Goal: Task Accomplishment & Management: Manage account settings

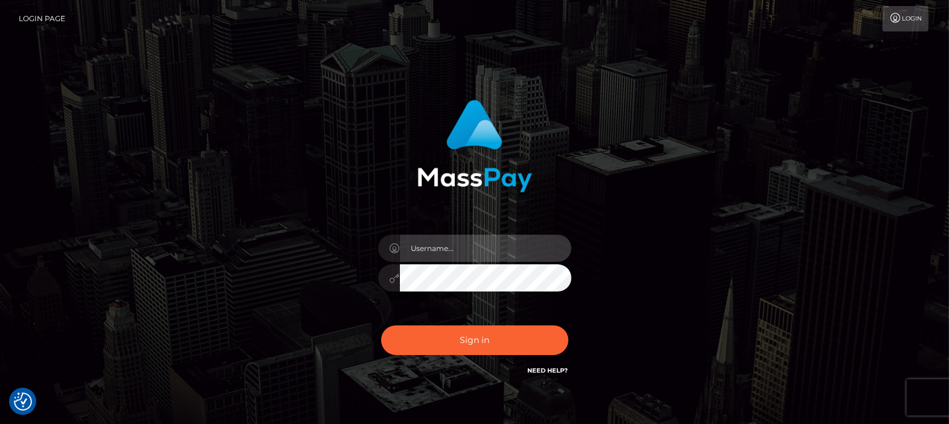
click at [457, 253] on input "text" at bounding box center [486, 247] width 172 height 27
click at [456, 245] on input "text" at bounding box center [486, 247] width 172 height 27
type input "[DOMAIN_NAME]"
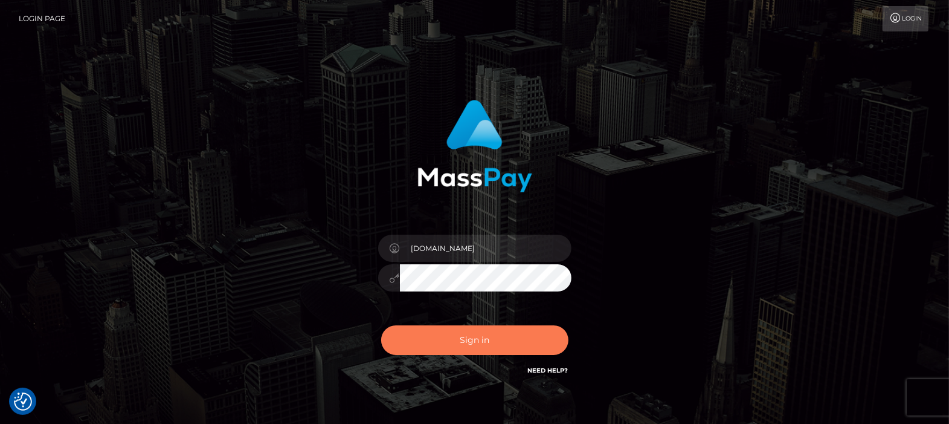
click at [465, 336] on button "Sign in" at bounding box center [474, 340] width 187 height 30
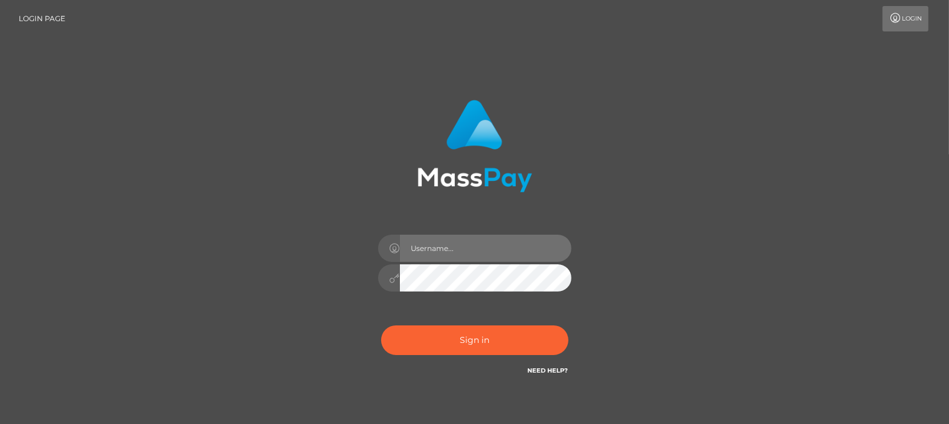
click at [471, 245] on input "text" at bounding box center [486, 247] width 172 height 27
type input "[DOMAIN_NAME]"
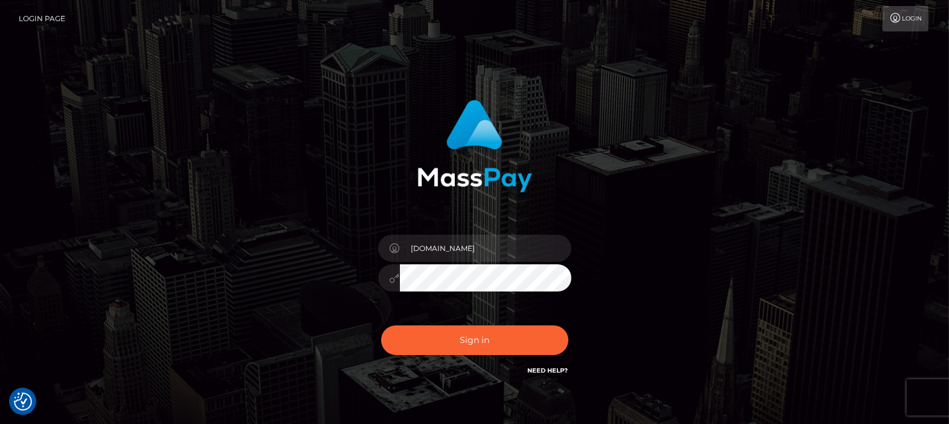
checkbox input "true"
click at [466, 337] on button "Sign in" at bounding box center [474, 340] width 187 height 30
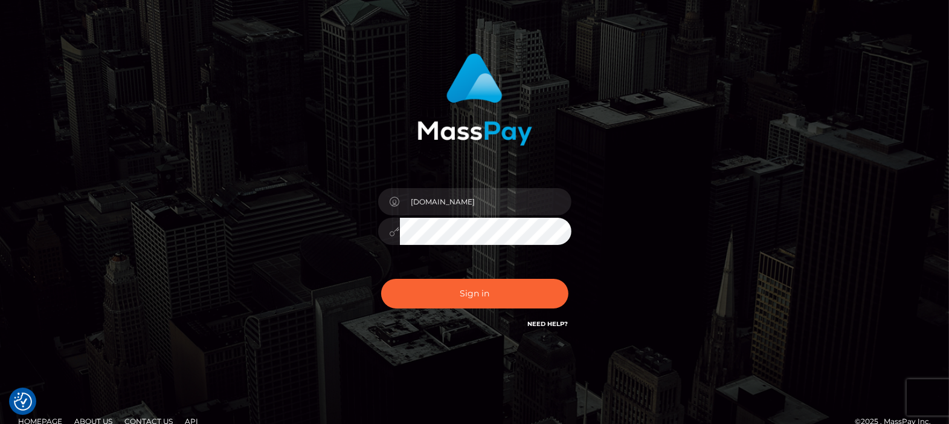
scroll to position [65, 0]
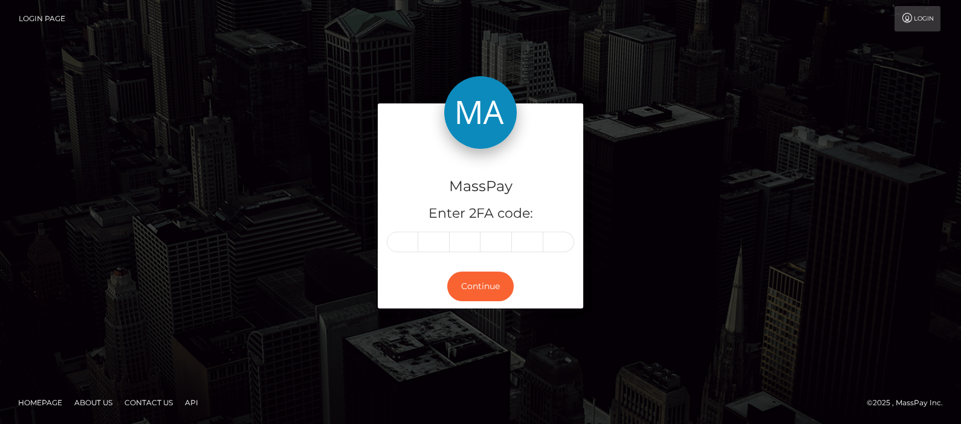
click at [405, 237] on input "text" at bounding box center [402, 241] width 31 height 21
click at [427, 240] on input "text" at bounding box center [433, 241] width 31 height 21
click at [464, 240] on input "text" at bounding box center [465, 241] width 31 height 21
click at [408, 239] on input "text" at bounding box center [402, 241] width 31 height 21
type input "9"
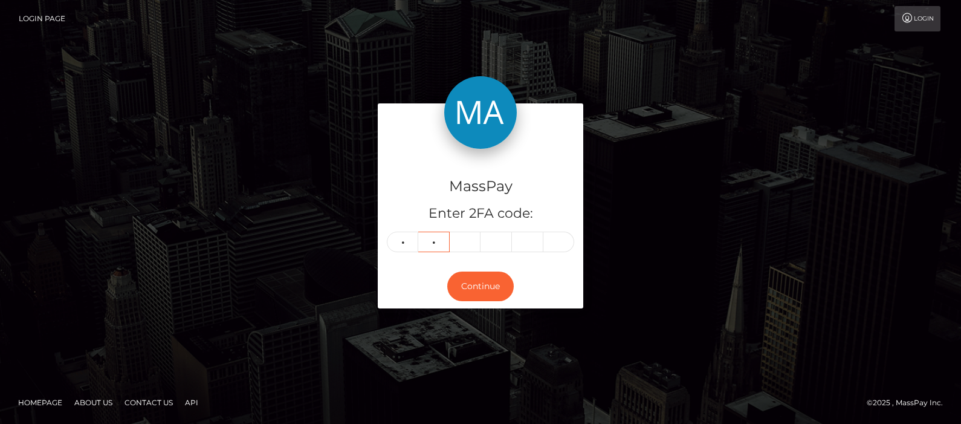
type input "8"
type input "2"
type input "8"
type input "4"
type input "1"
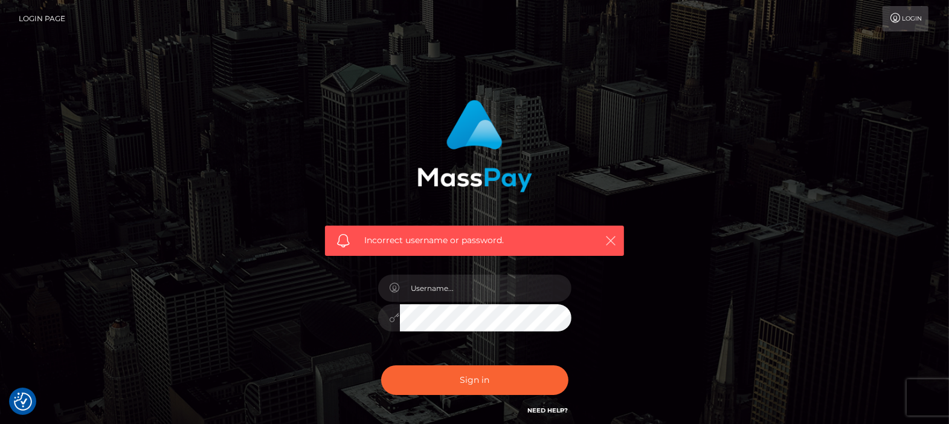
click at [613, 239] on icon "button" at bounding box center [611, 240] width 12 height 12
click at [475, 285] on input "text" at bounding box center [486, 287] width 172 height 27
click at [611, 237] on icon "button" at bounding box center [611, 240] width 12 height 12
click at [616, 240] on icon "button" at bounding box center [611, 240] width 12 height 12
click at [614, 239] on icon "button" at bounding box center [611, 240] width 12 height 12
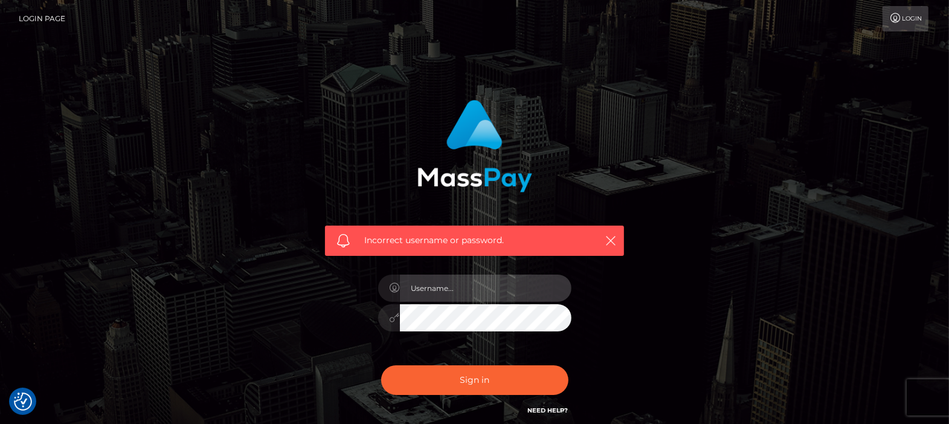
click at [456, 283] on input "text" at bounding box center [486, 287] width 172 height 27
type input "[DOMAIN_NAME]"
click at [611, 236] on icon "button" at bounding box center [611, 240] width 12 height 12
click at [614, 241] on icon "button" at bounding box center [611, 240] width 12 height 12
click at [613, 236] on icon "button" at bounding box center [611, 240] width 12 height 12
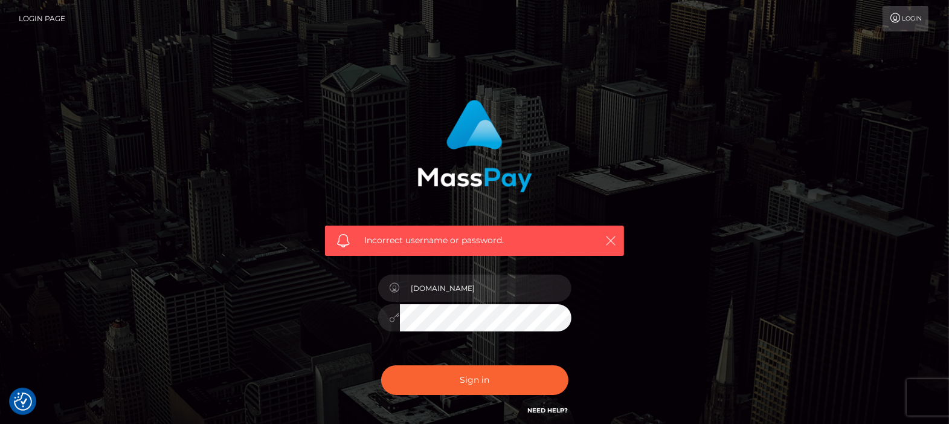
click at [611, 243] on icon "button" at bounding box center [611, 240] width 12 height 12
